Goal: Task Accomplishment & Management: Complete application form

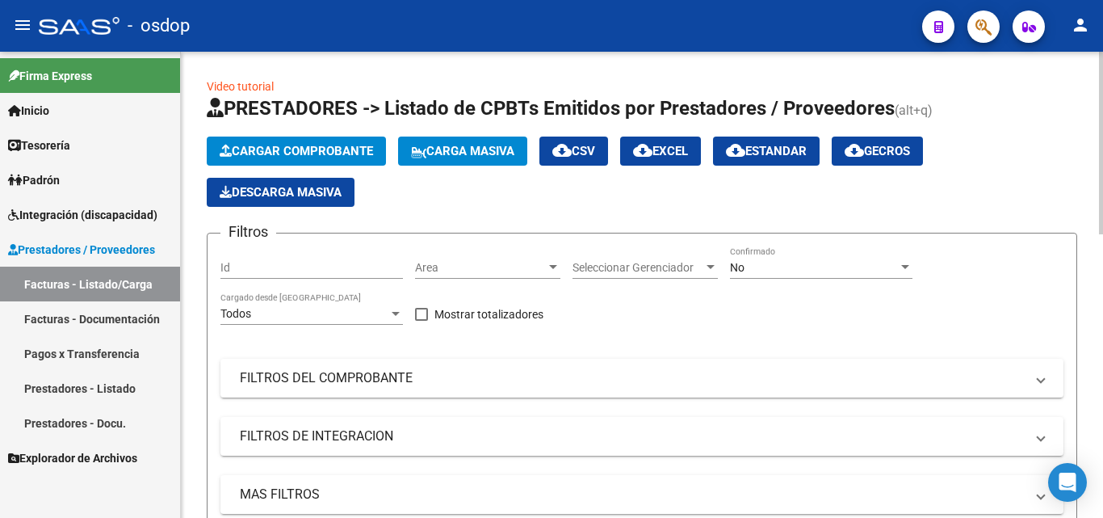
click at [762, 234] on form "Filtros Id Area Area Seleccionar Gerenciador Seleccionar Gerenciador No Confirm…" at bounding box center [642, 443] width 871 height 421
click at [86, 310] on link "Facturas - Documentación" at bounding box center [90, 318] width 180 height 35
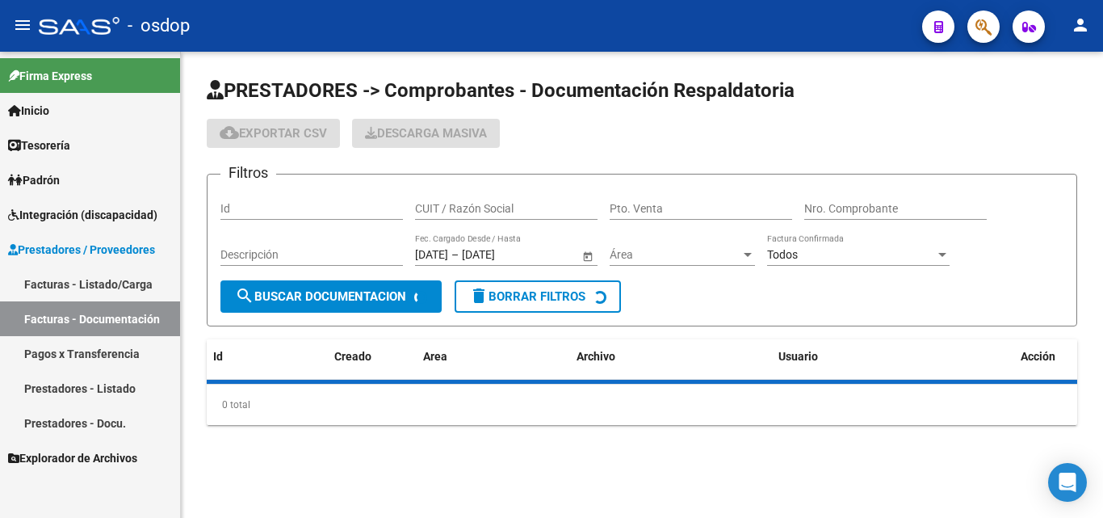
click at [460, 214] on input "CUIT / Razón Social" at bounding box center [506, 209] width 183 height 14
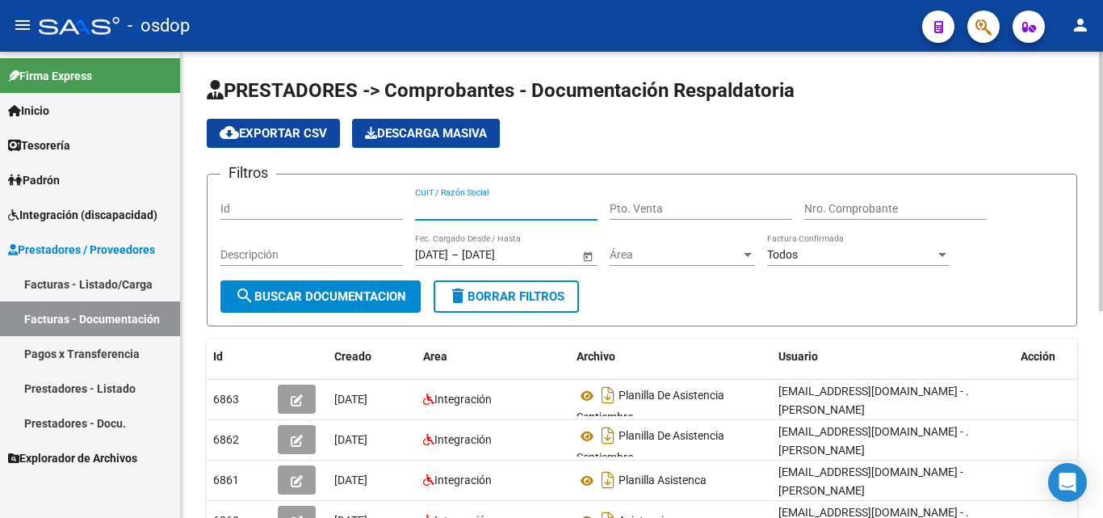
paste input "30-71613676-7."
type input "30716136767"
click at [288, 296] on span "search Buscar Documentacion" at bounding box center [320, 296] width 171 height 15
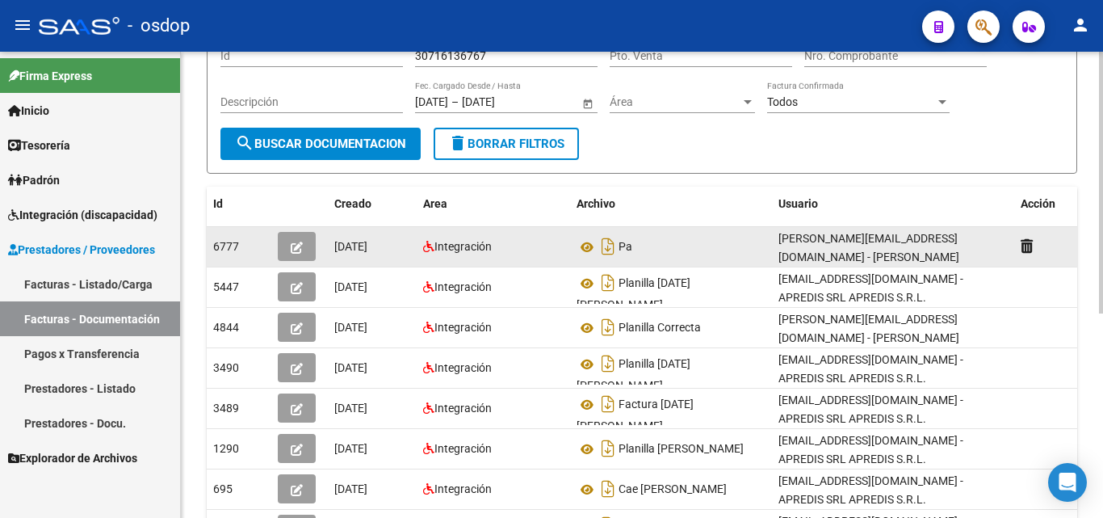
scroll to position [162, 0]
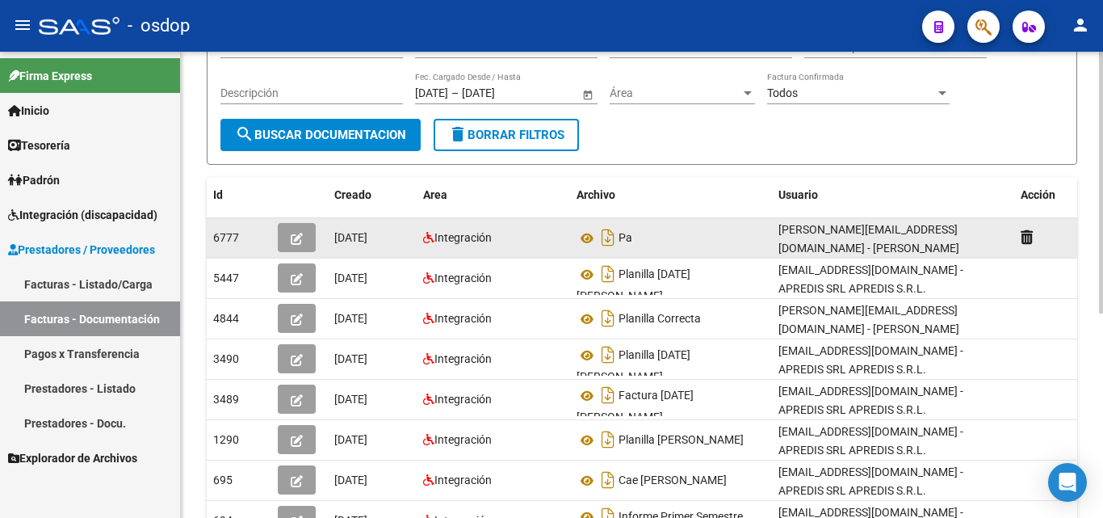
click at [281, 230] on button "button" at bounding box center [297, 237] width 38 height 29
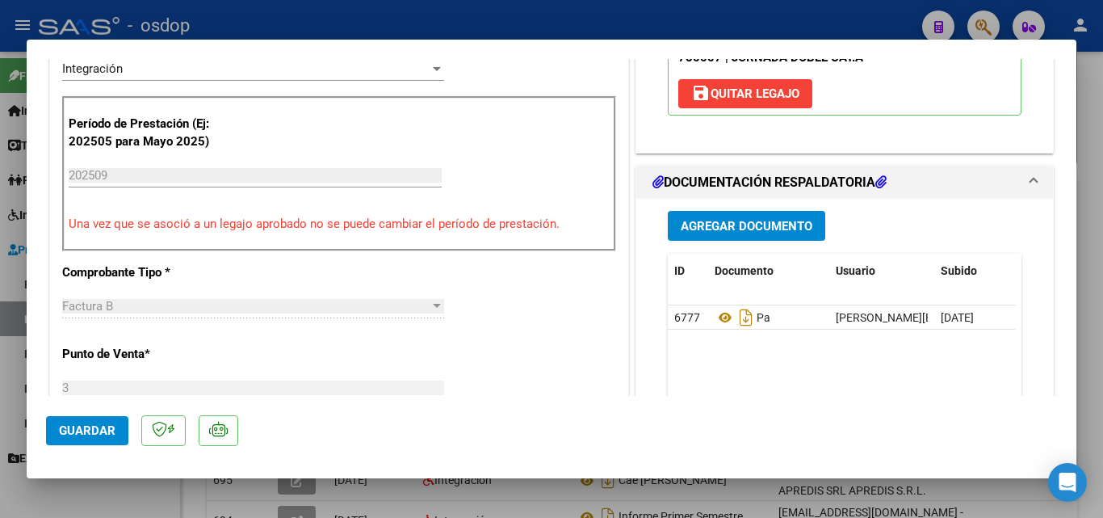
scroll to position [404, 0]
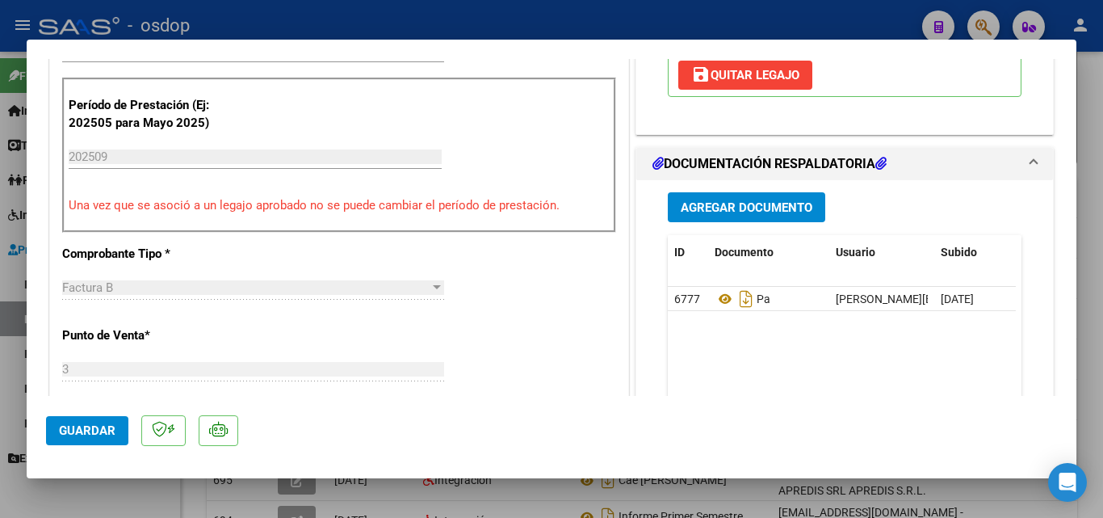
click at [727, 503] on div at bounding box center [551, 259] width 1103 height 518
type input "$ 0,00"
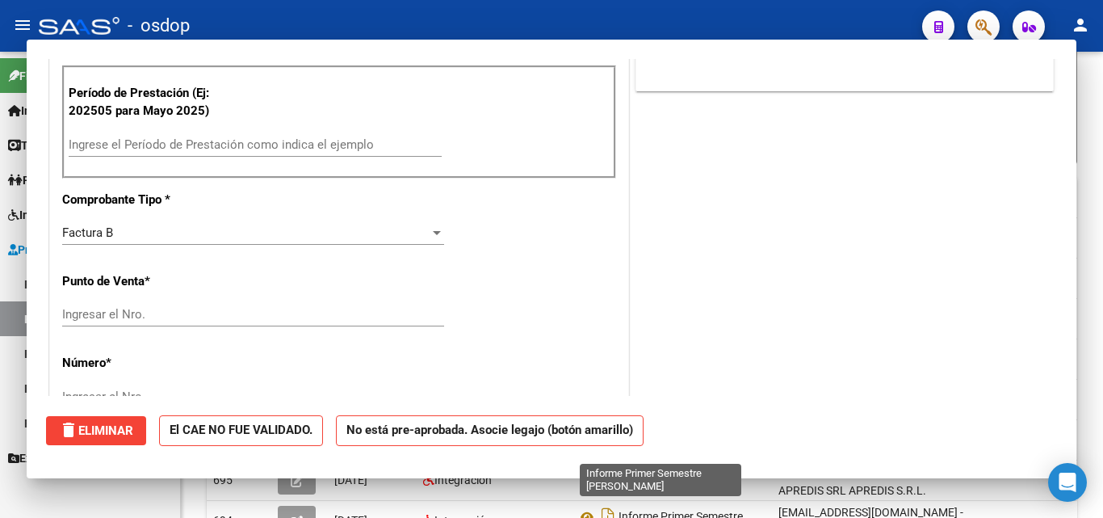
scroll to position [392, 0]
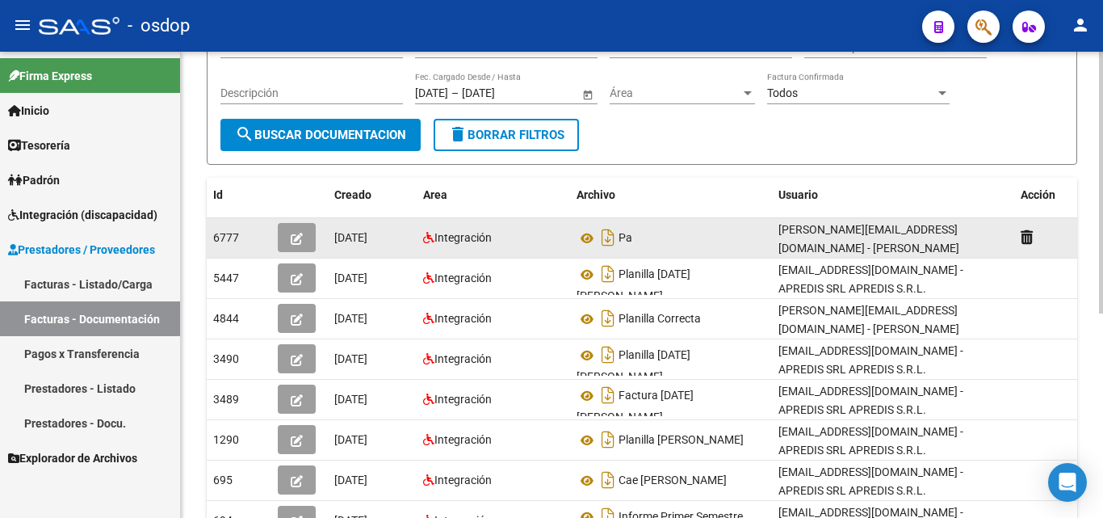
click at [302, 232] on button "button" at bounding box center [297, 237] width 38 height 29
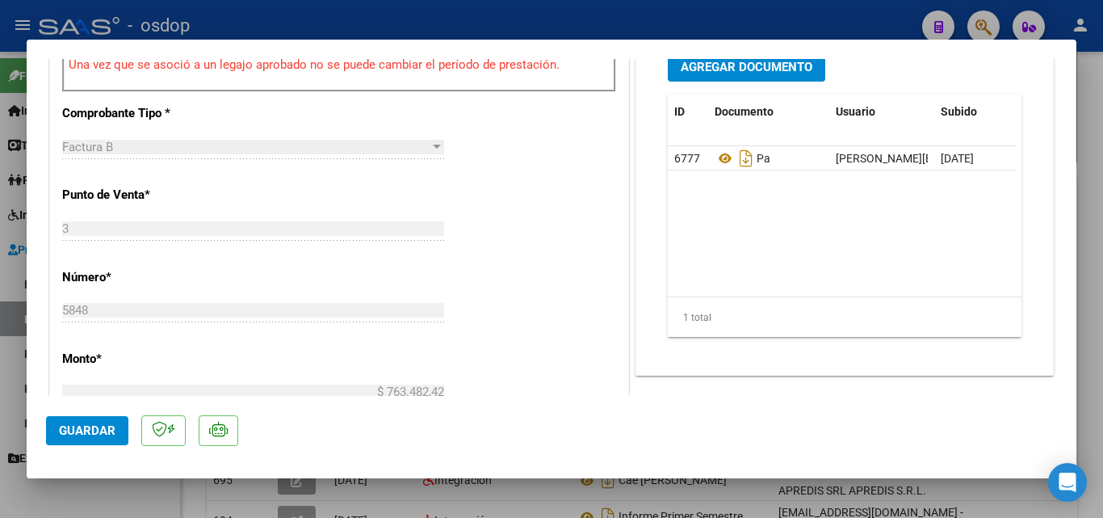
scroll to position [565, 0]
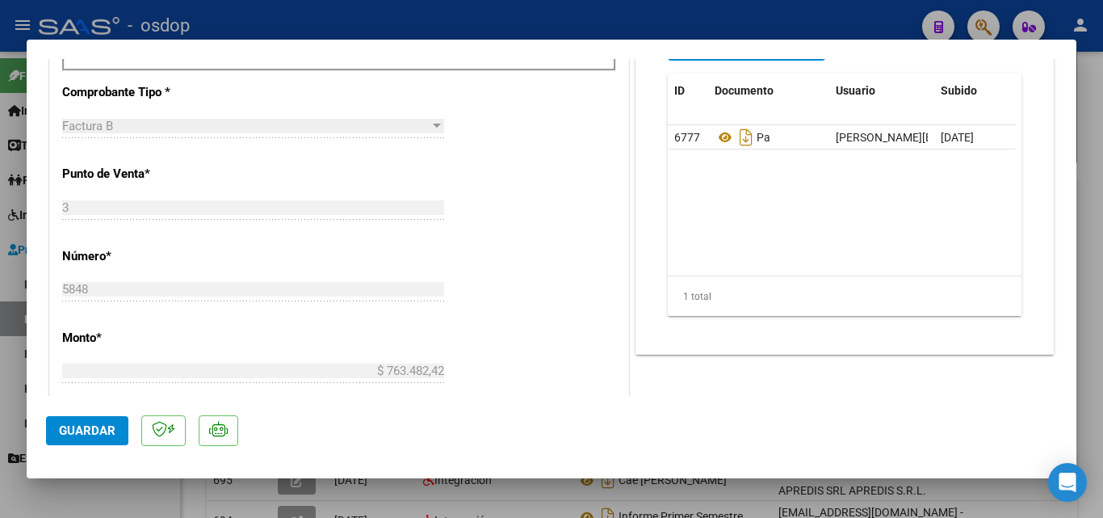
click at [1070, 12] on div at bounding box center [551, 259] width 1103 height 518
type input "$ 0,00"
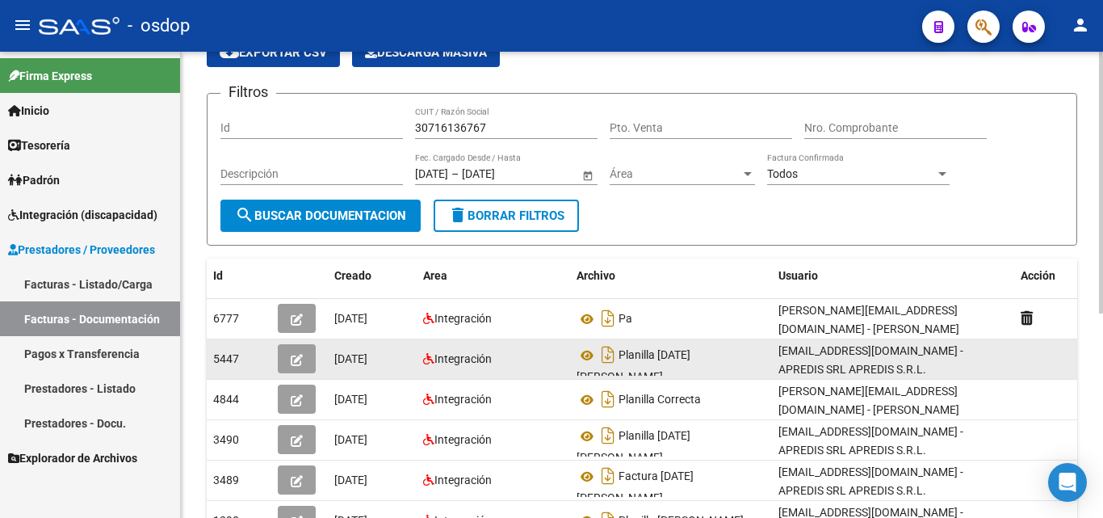
scroll to position [0, 0]
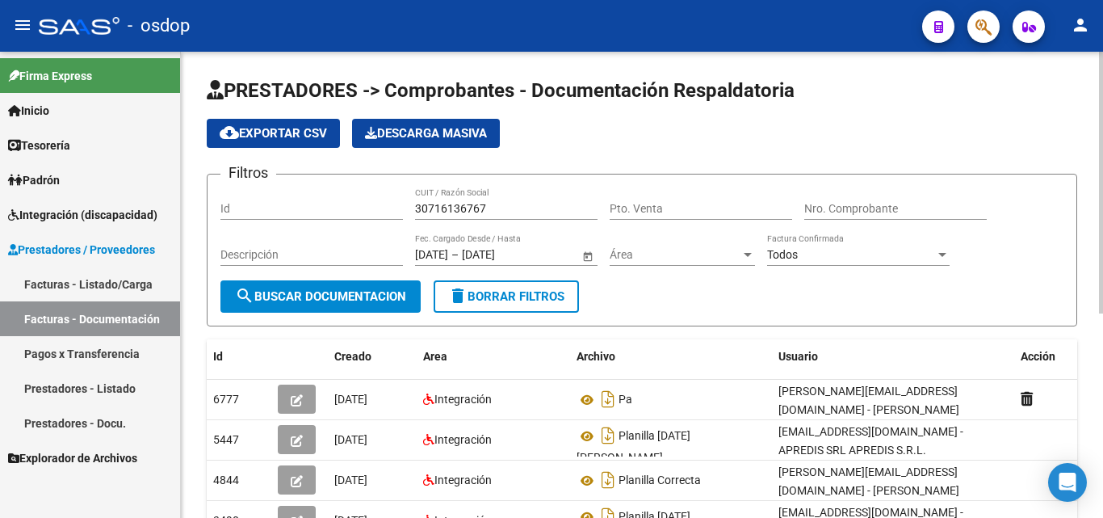
click at [436, 205] on input "30716136767" at bounding box center [506, 209] width 183 height 14
click at [437, 204] on input "30716136767" at bounding box center [506, 209] width 183 height 14
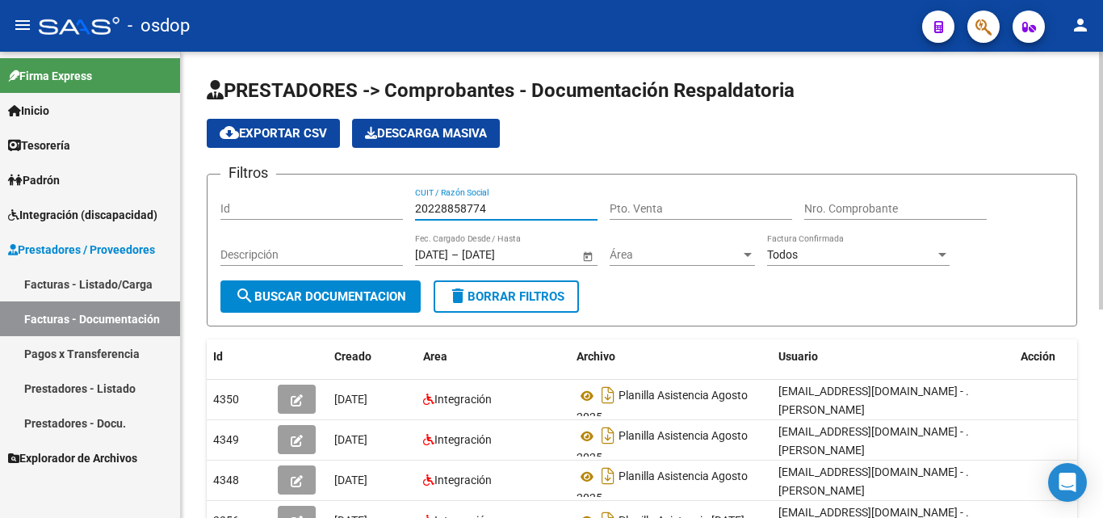
click at [495, 212] on input "20228858774" at bounding box center [506, 209] width 183 height 14
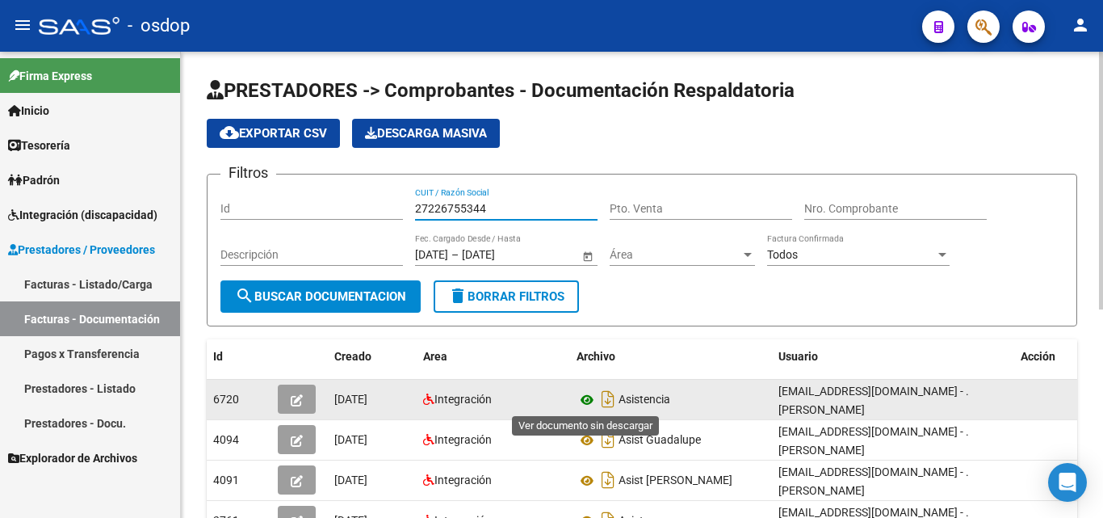
click at [590, 399] on icon at bounding box center [587, 399] width 21 height 19
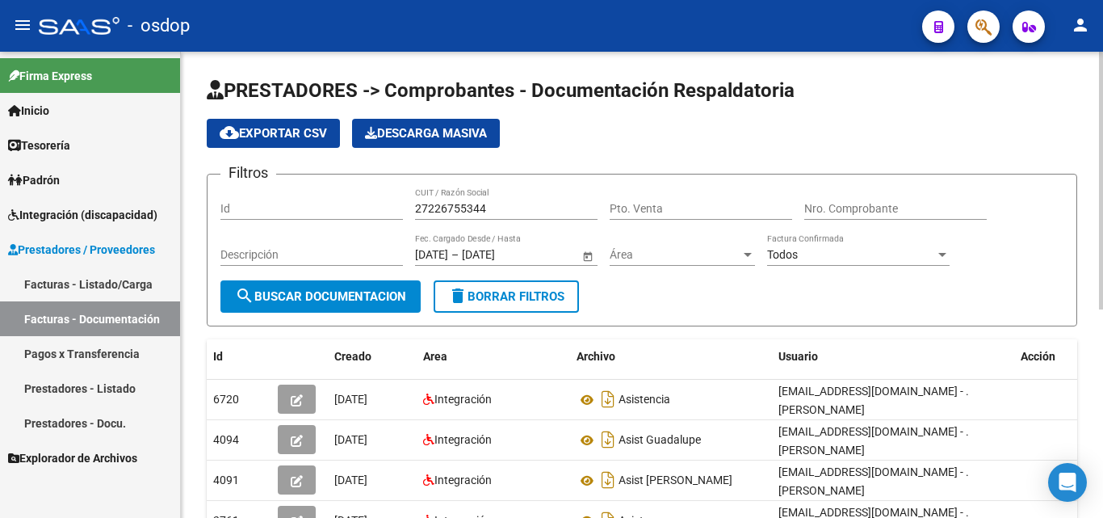
click at [451, 212] on input "27226755344" at bounding box center [506, 209] width 183 height 14
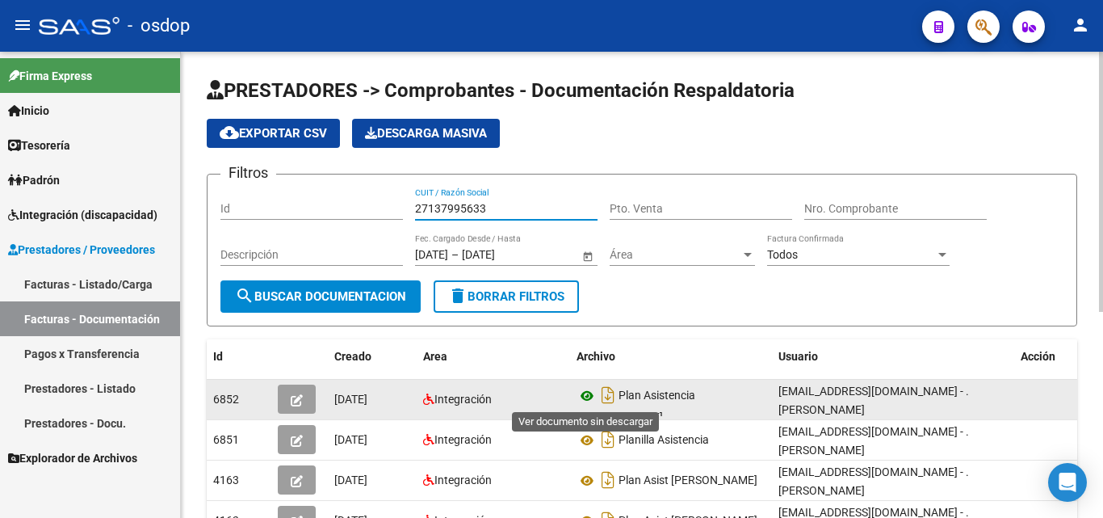
type input "27137995633"
click at [587, 393] on icon at bounding box center [587, 395] width 21 height 19
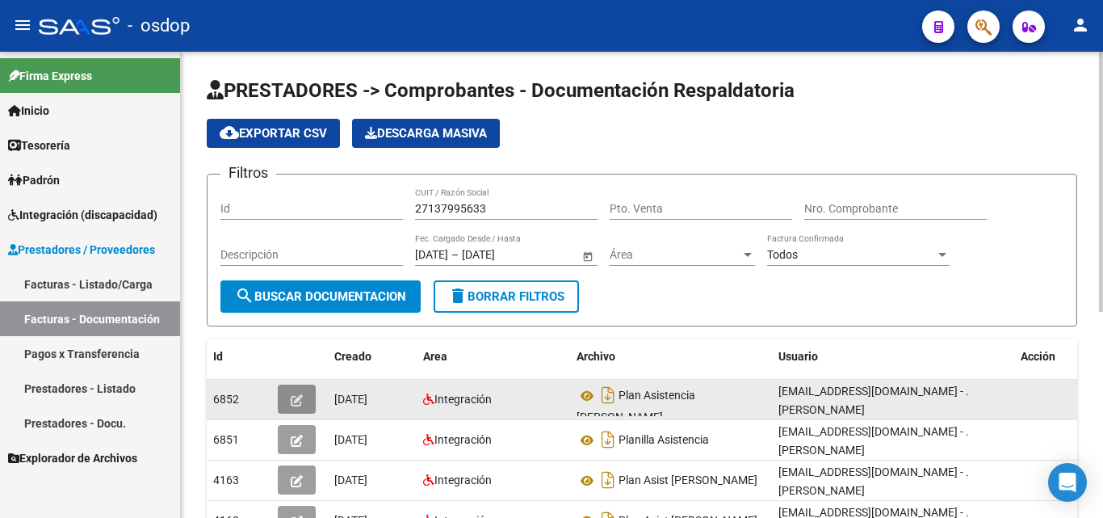
click at [295, 405] on icon "button" at bounding box center [297, 400] width 12 height 12
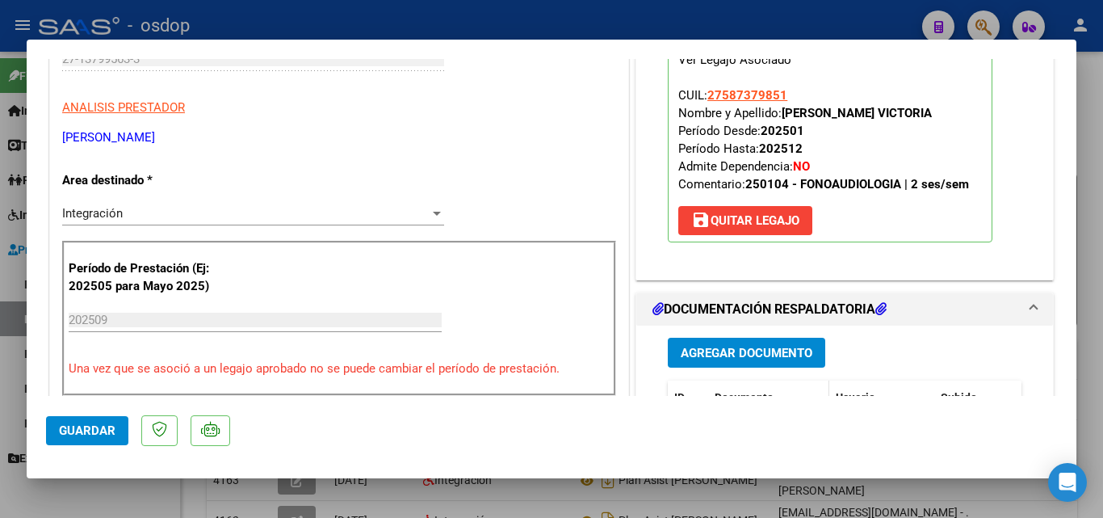
scroll to position [323, 0]
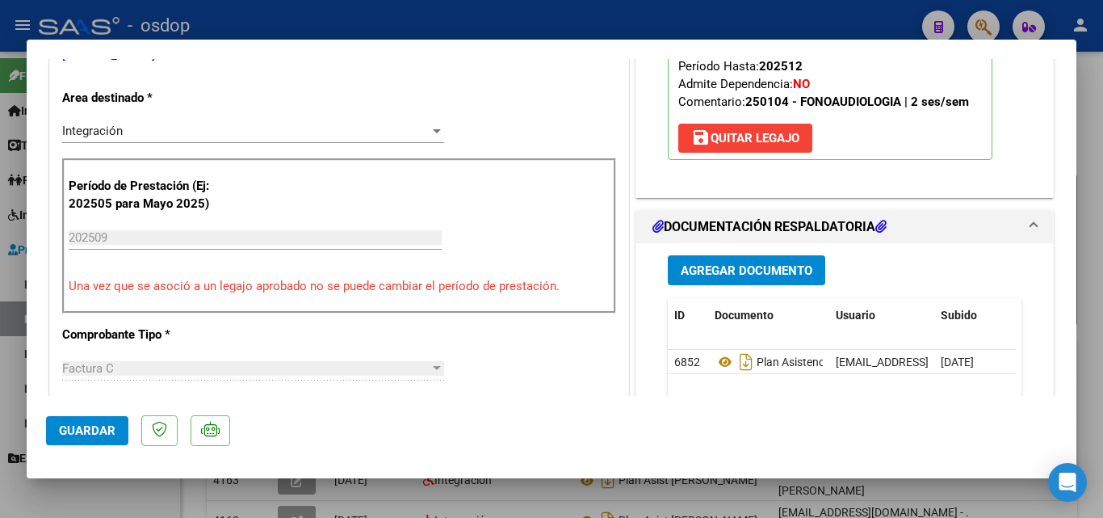
click at [680, 492] on div at bounding box center [551, 259] width 1103 height 518
type input "$ 0,00"
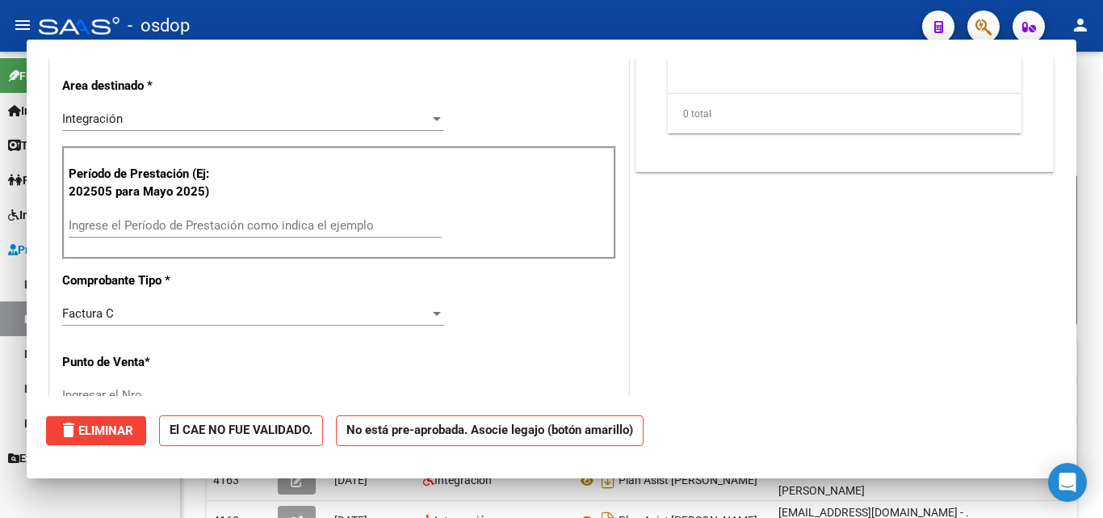
scroll to position [311, 0]
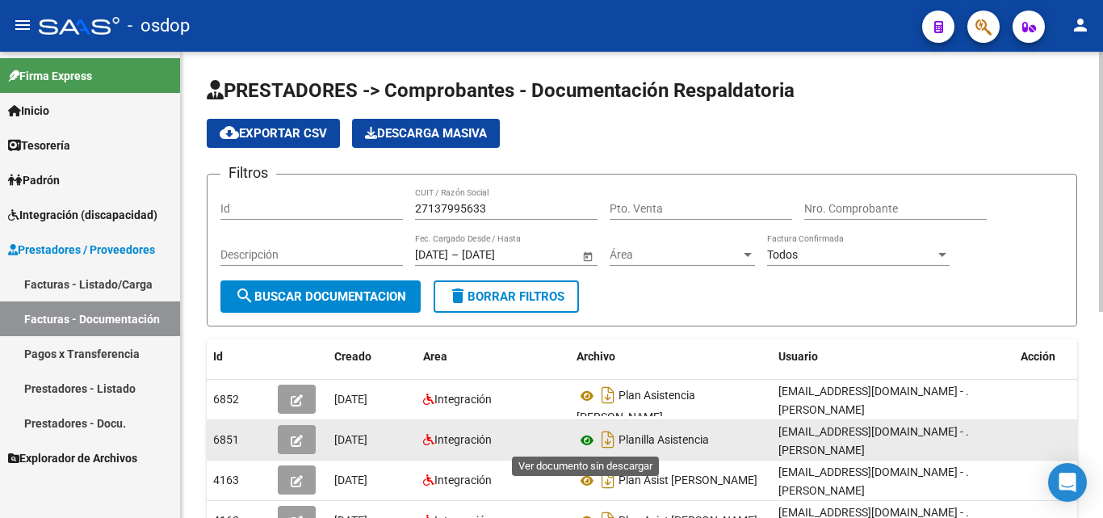
click at [585, 441] on icon at bounding box center [587, 439] width 21 height 19
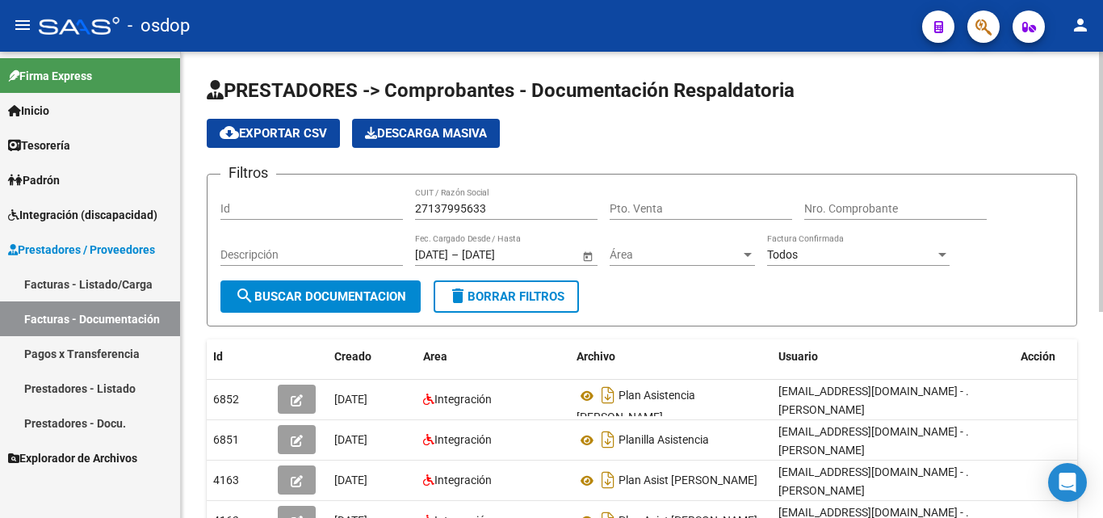
scroll to position [81, 0]
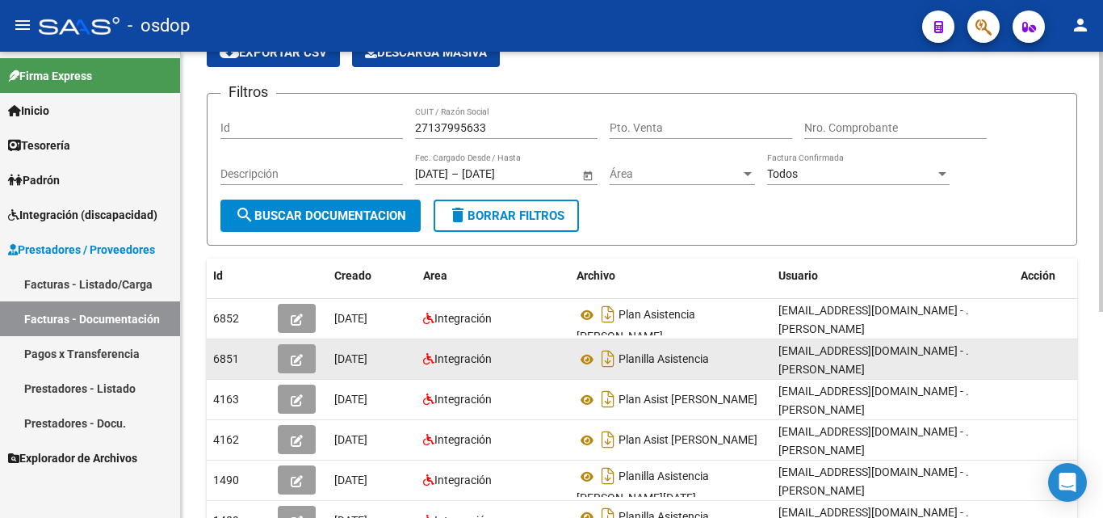
click at [294, 358] on icon "button" at bounding box center [297, 360] width 12 height 12
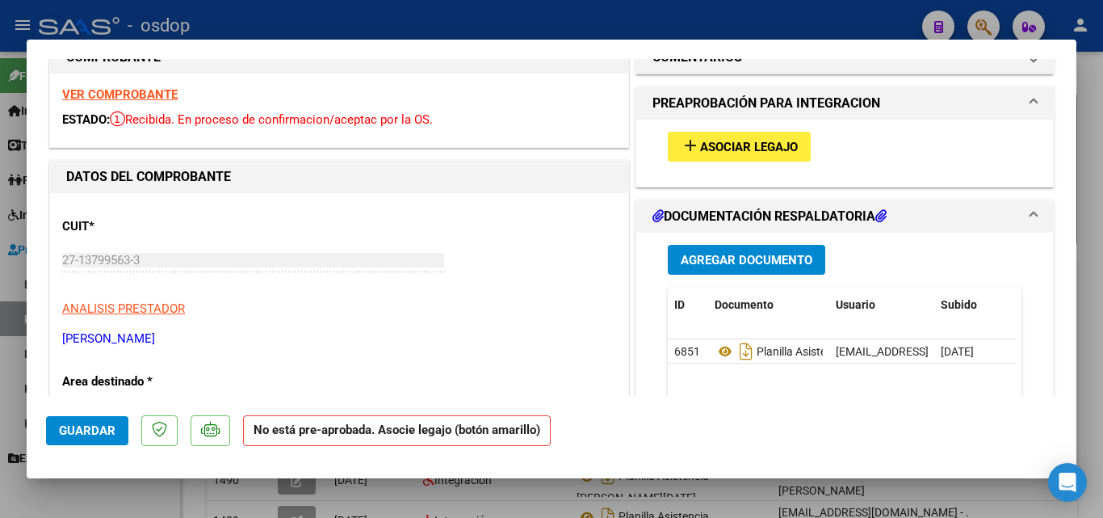
scroll to position [0, 0]
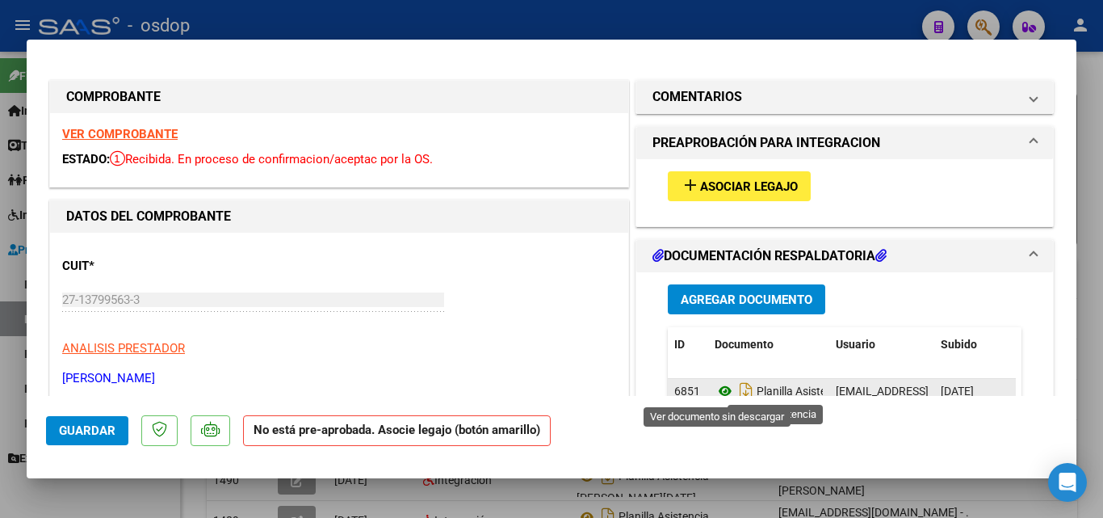
click at [720, 390] on icon at bounding box center [725, 390] width 21 height 19
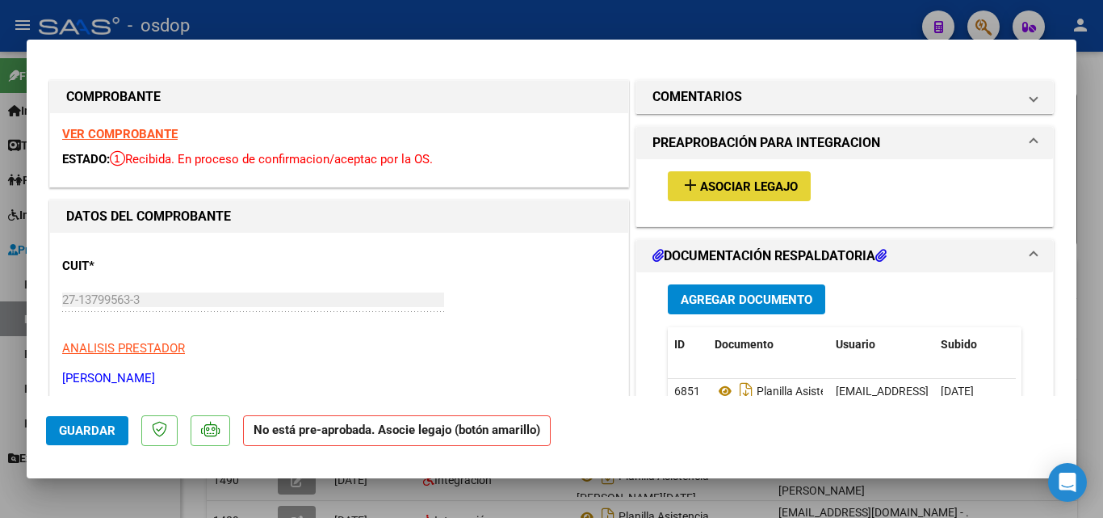
click at [695, 197] on button "add Asociar Legajo" at bounding box center [739, 186] width 143 height 30
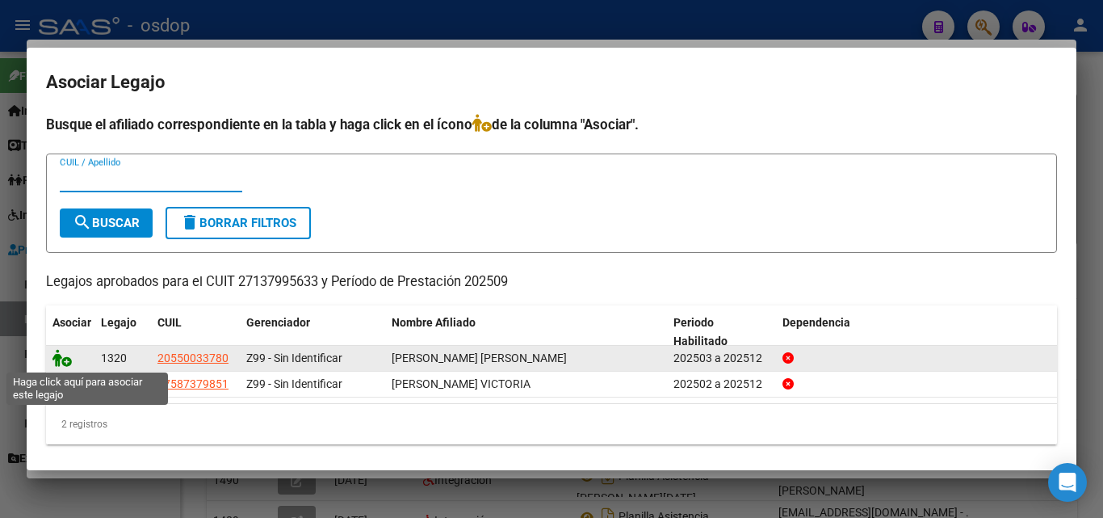
click at [65, 364] on icon at bounding box center [61, 358] width 19 height 18
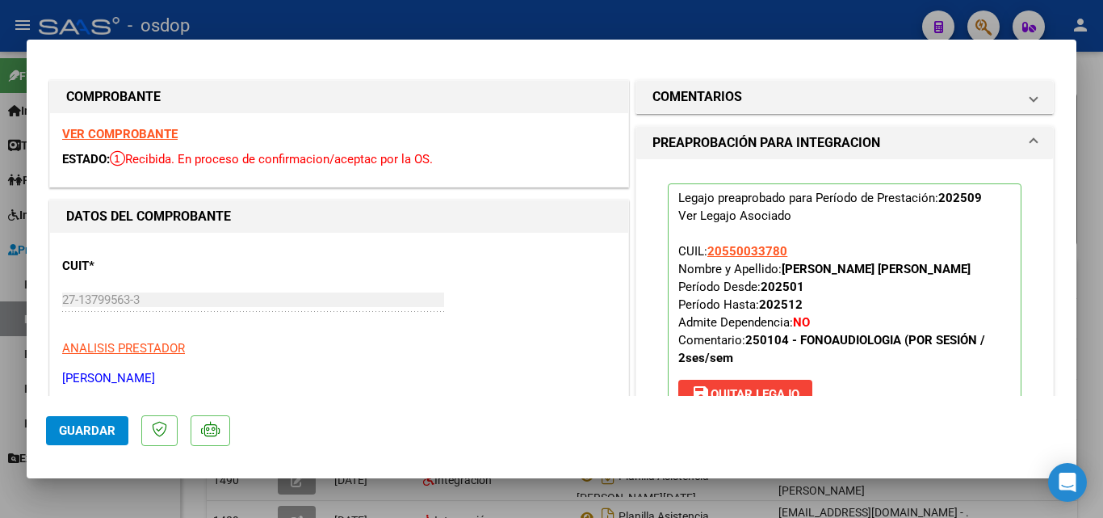
click at [105, 438] on button "Guardar" at bounding box center [87, 430] width 82 height 29
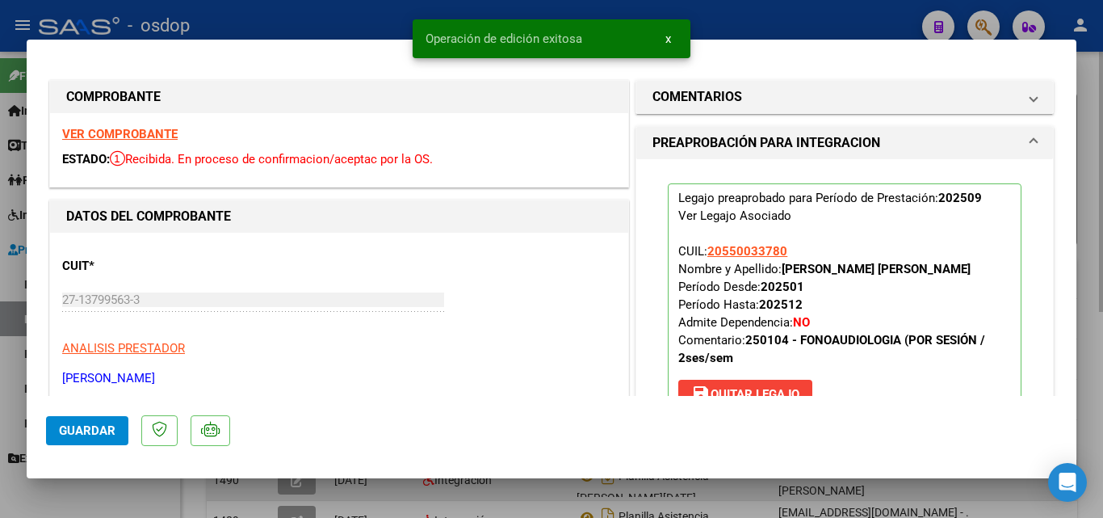
click at [391, 497] on div at bounding box center [551, 259] width 1103 height 518
type input "$ 0,00"
